Goal: Use online tool/utility: Utilize a website feature to perform a specific function

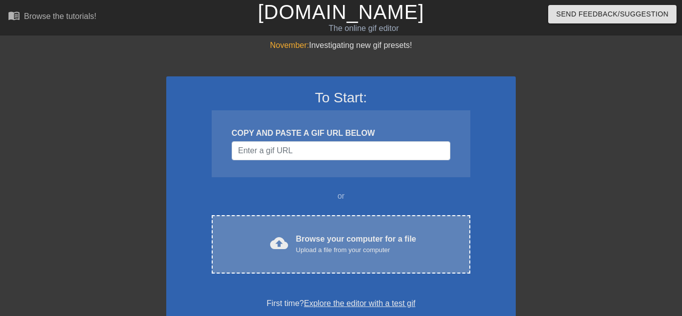
click at [293, 236] on div "cloud_upload Browse your computer for a file Upload a file from your computer" at bounding box center [341, 244] width 217 height 22
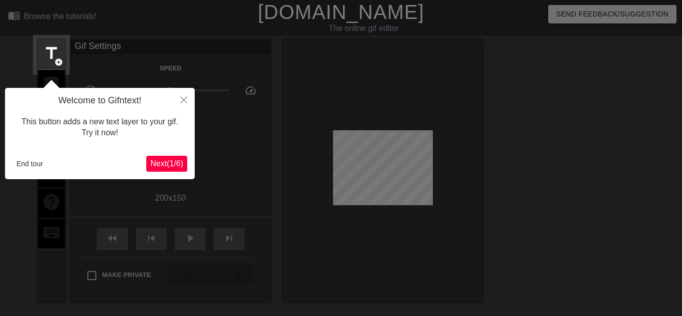
scroll to position [24, 0]
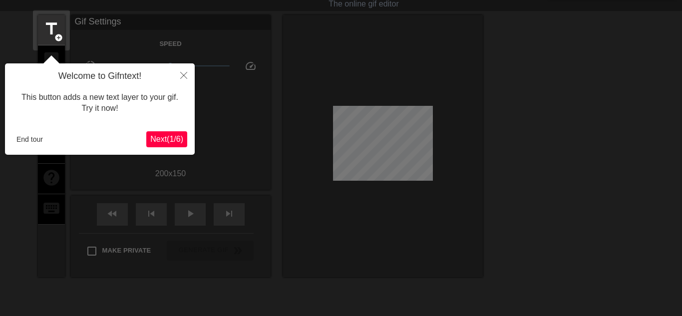
click at [176, 141] on span "Next ( 1 / 6 )" at bounding box center [166, 139] width 33 height 8
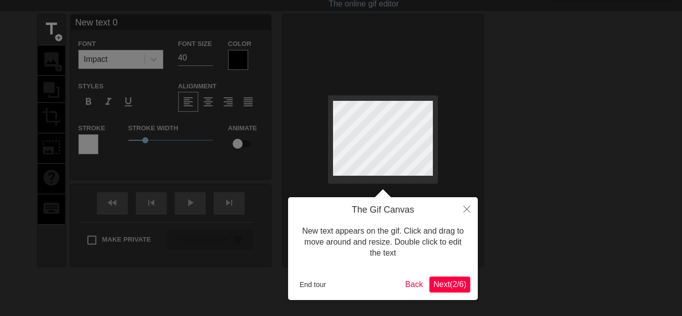
scroll to position [0, 0]
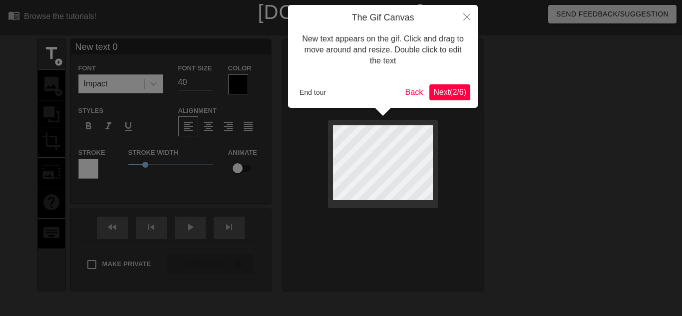
click at [446, 92] on span "Next ( 2 / 6 )" at bounding box center [449, 92] width 33 height 8
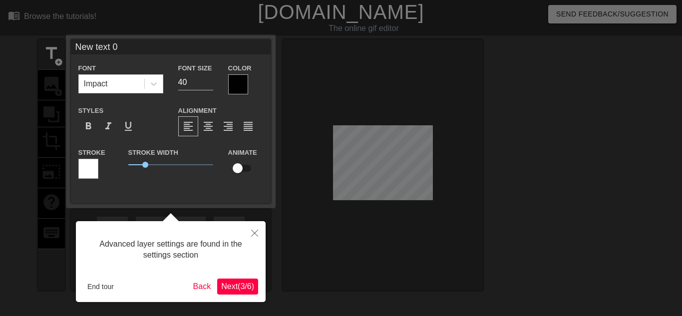
scroll to position [24, 0]
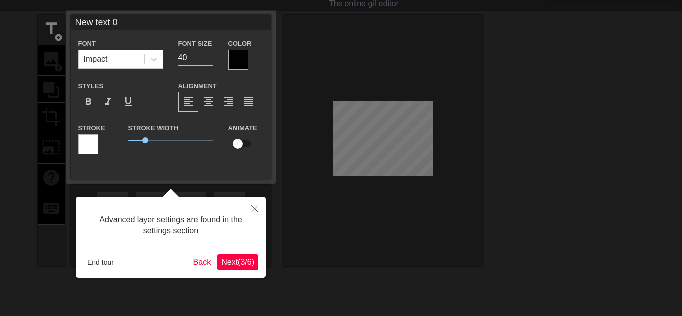
click at [246, 256] on button "Next ( 3 / 6 )" at bounding box center [237, 262] width 41 height 16
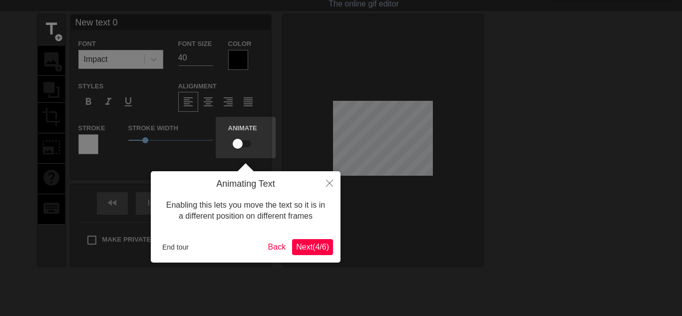
scroll to position [0, 0]
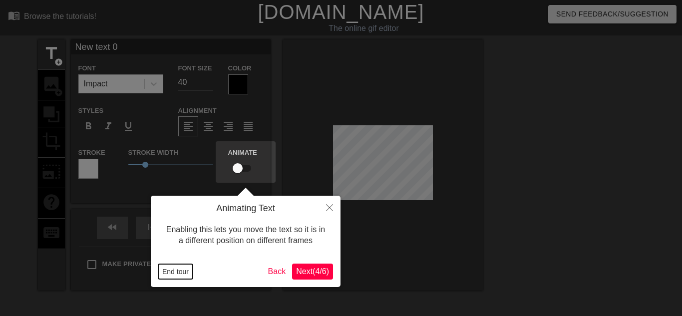
click at [181, 272] on button "End tour" at bounding box center [175, 271] width 34 height 15
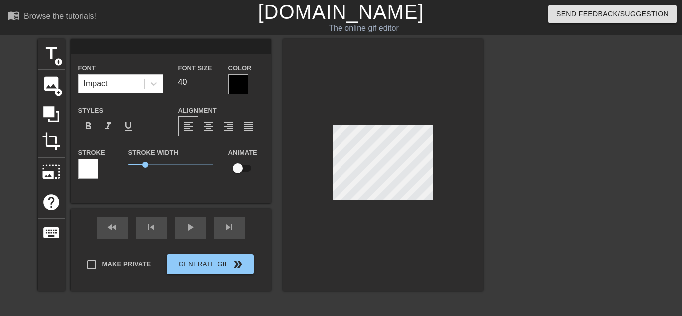
type input "g"
type textarea "g"
type input "go"
type textarea "go"
type input "g"
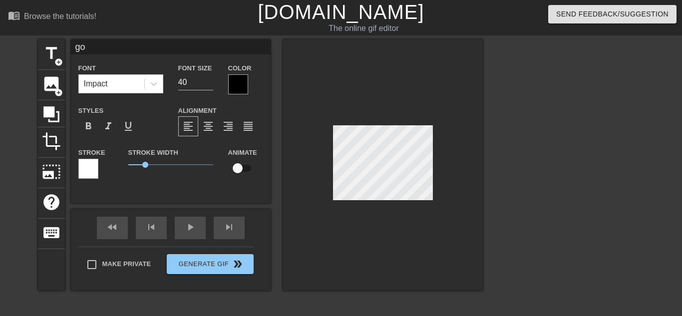
type textarea "g"
type input "gi"
type textarea "gi"
type input "gif"
type textarea "gif"
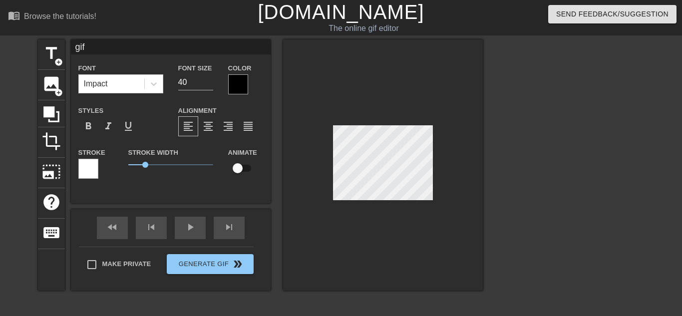
type input "gifn"
type textarea "gifn"
type input "gifnt"
type textarea "gifnt"
type input "gifnte"
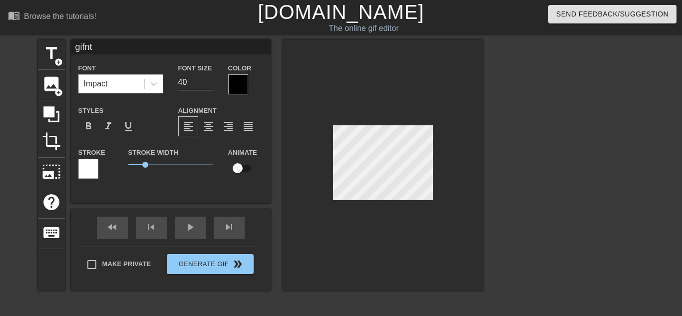
type textarea "gifnte"
type input "gifntex"
type textarea "gifntex"
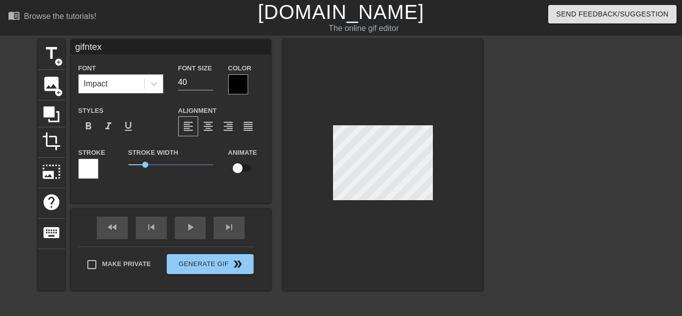
type input "gifntext"
type textarea "gifntext"
click at [324, 155] on div at bounding box center [383, 164] width 200 height 251
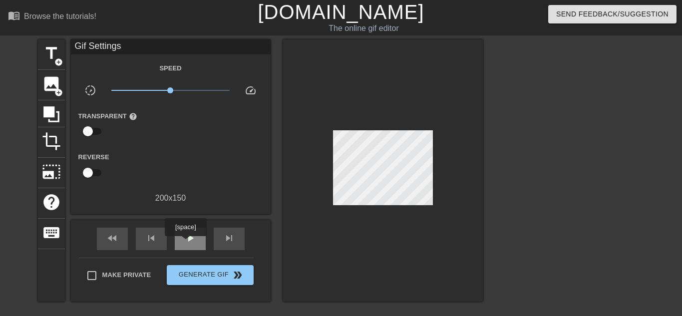
click at [186, 243] on span "play_arrow" at bounding box center [190, 238] width 12 height 12
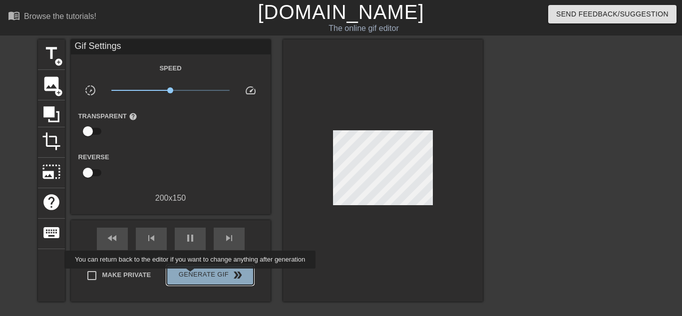
click at [188, 276] on span "Generate Gif double_arrow" at bounding box center [210, 275] width 78 height 12
